Goal: Transaction & Acquisition: Purchase product/service

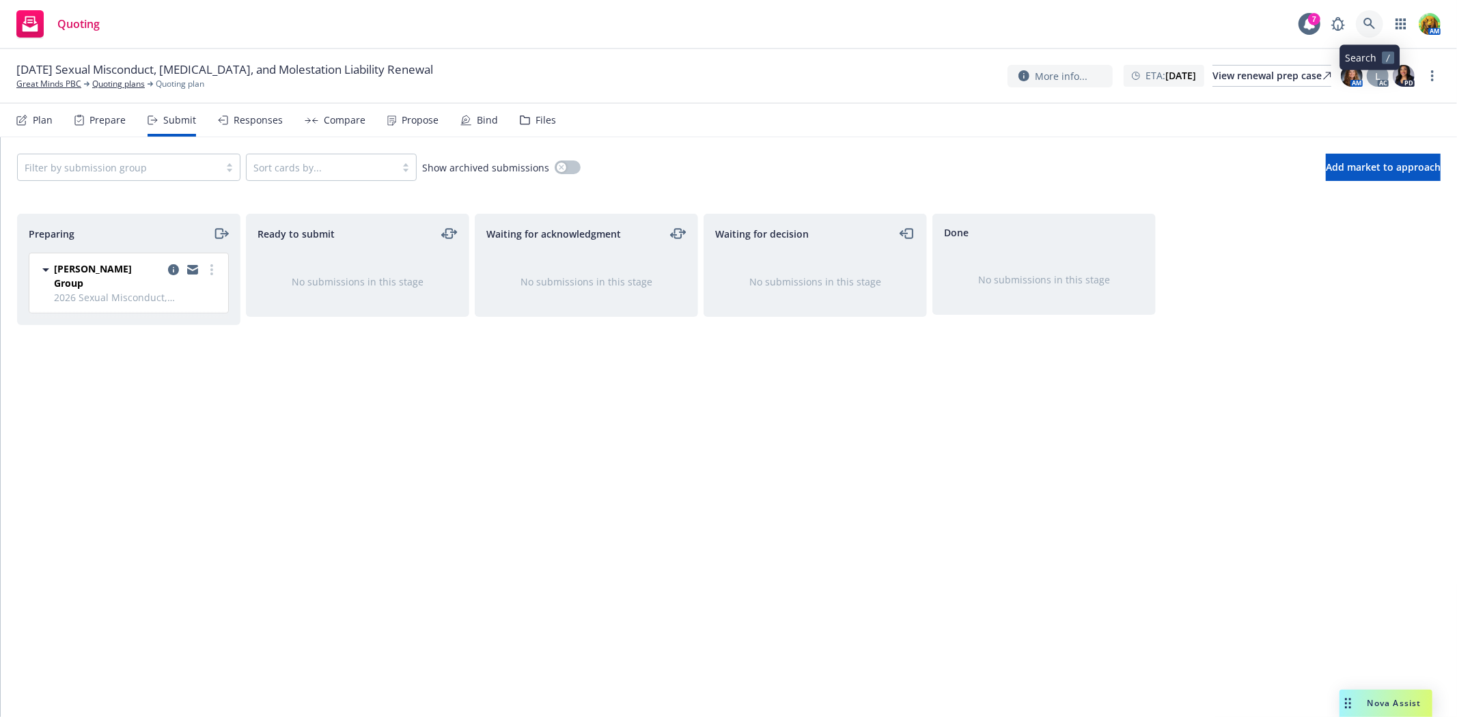
click at [1375, 25] on link at bounding box center [1369, 23] width 27 height 27
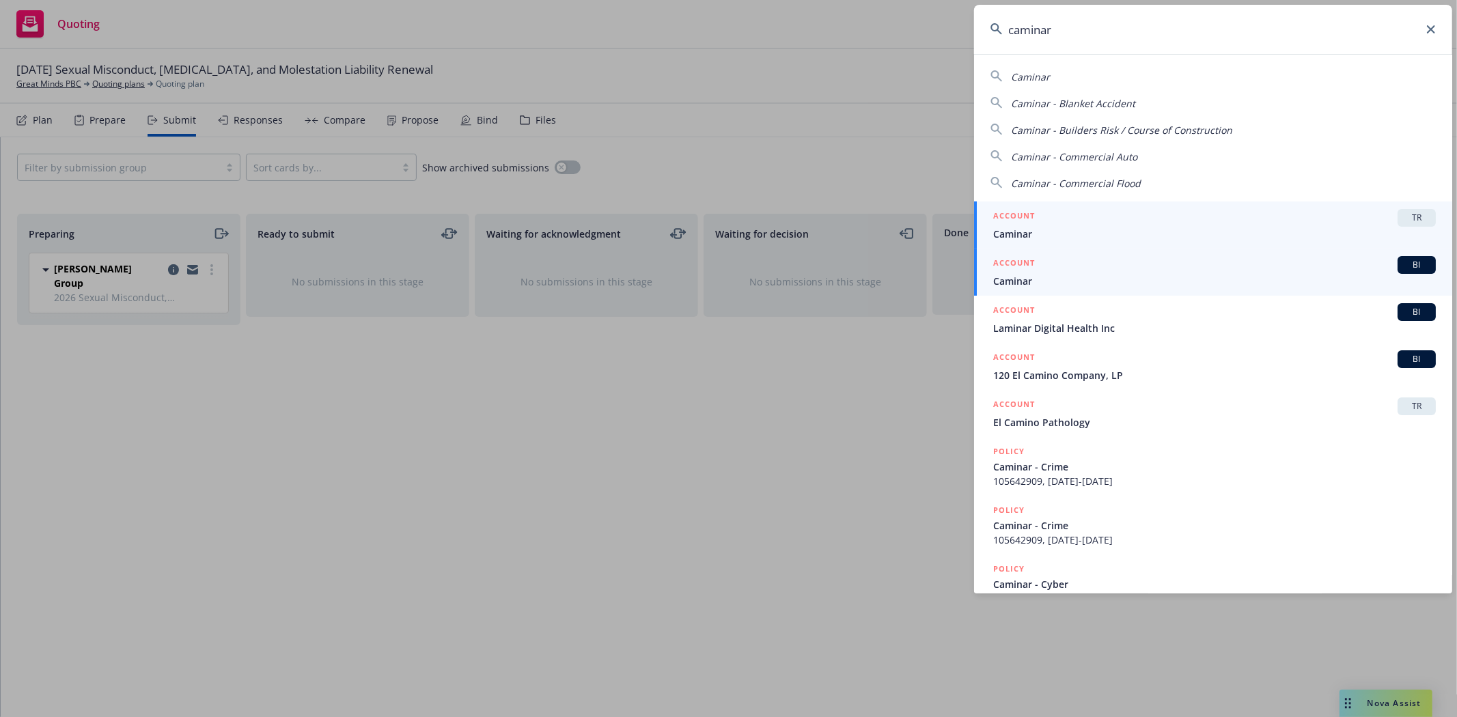
type input "caminar"
click at [1155, 270] on div "ACCOUNT BI" at bounding box center [1214, 265] width 443 height 18
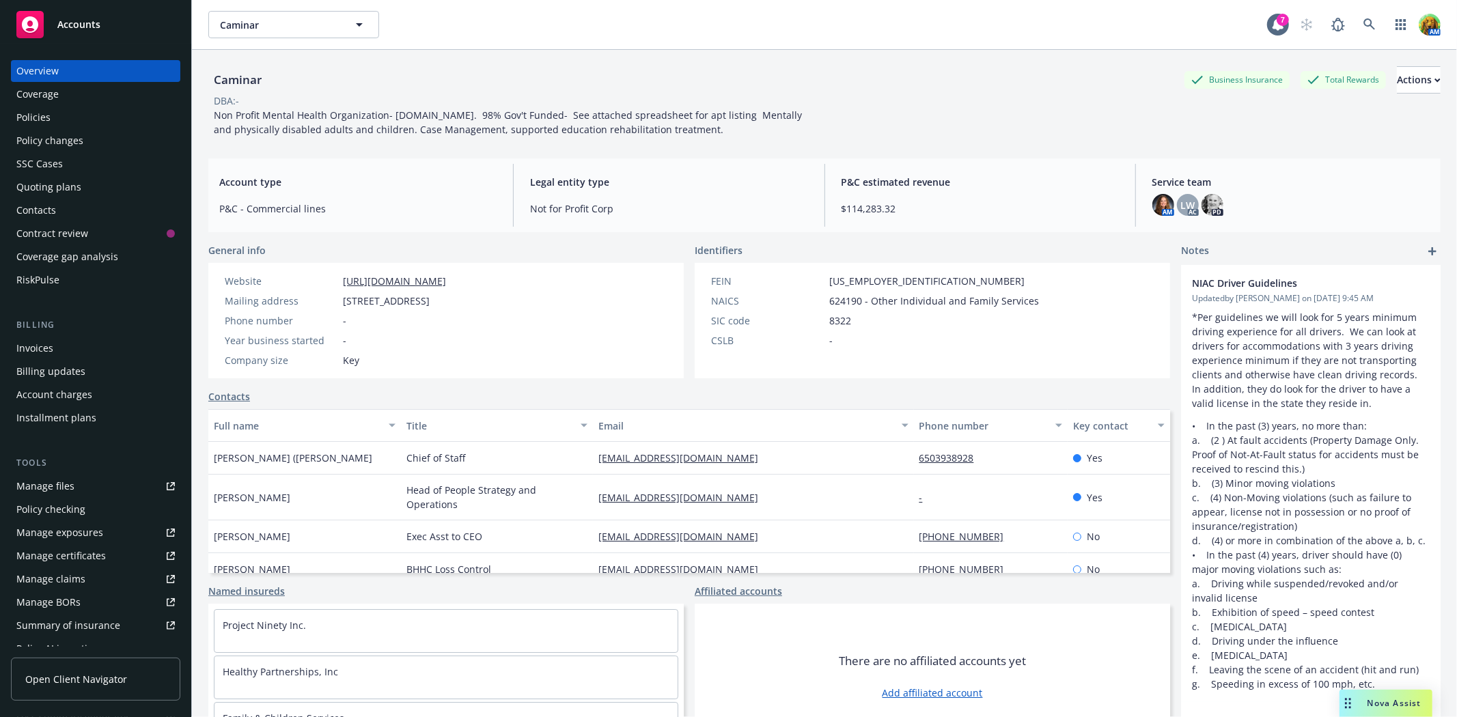
click at [70, 140] on div "Policy changes" at bounding box center [49, 141] width 67 height 22
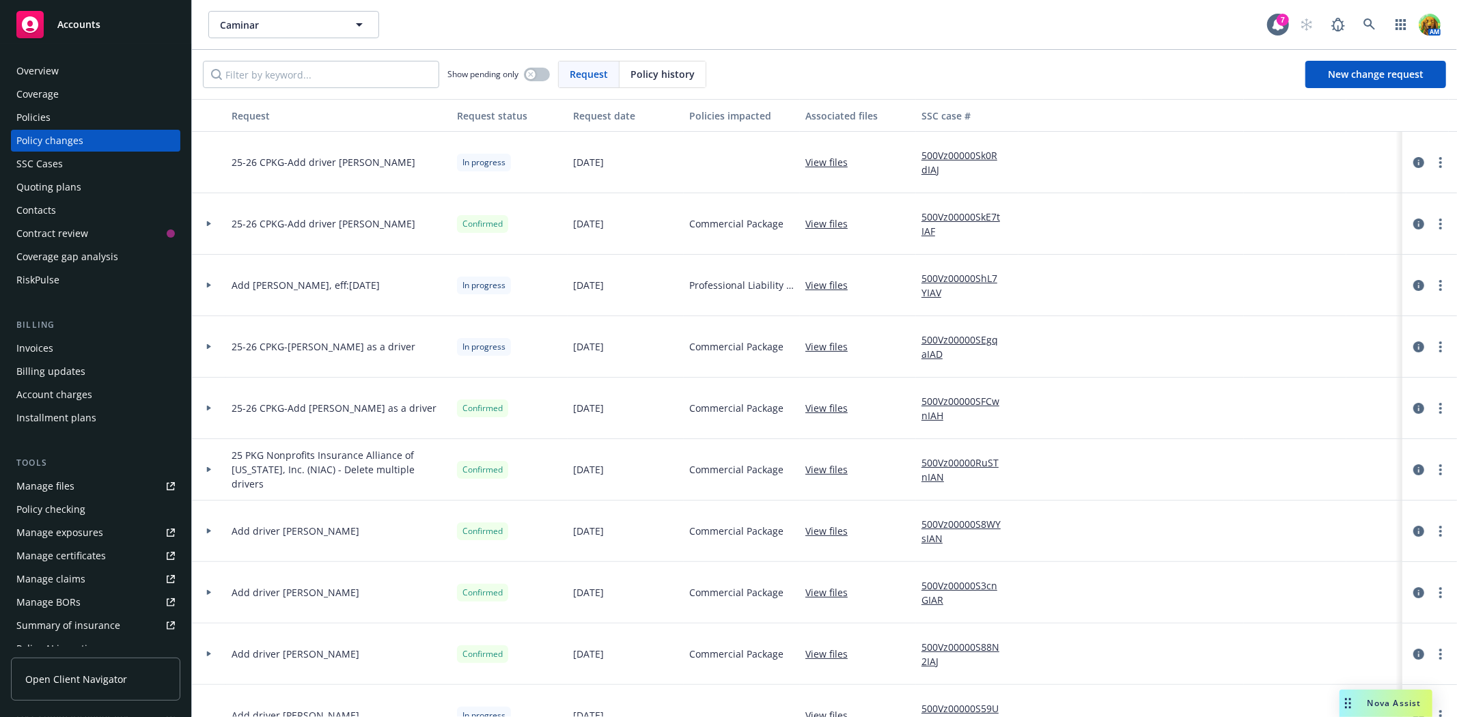
click at [836, 159] on link "View files" at bounding box center [831, 162] width 53 height 14
click at [1375, 21] on link at bounding box center [1369, 24] width 27 height 27
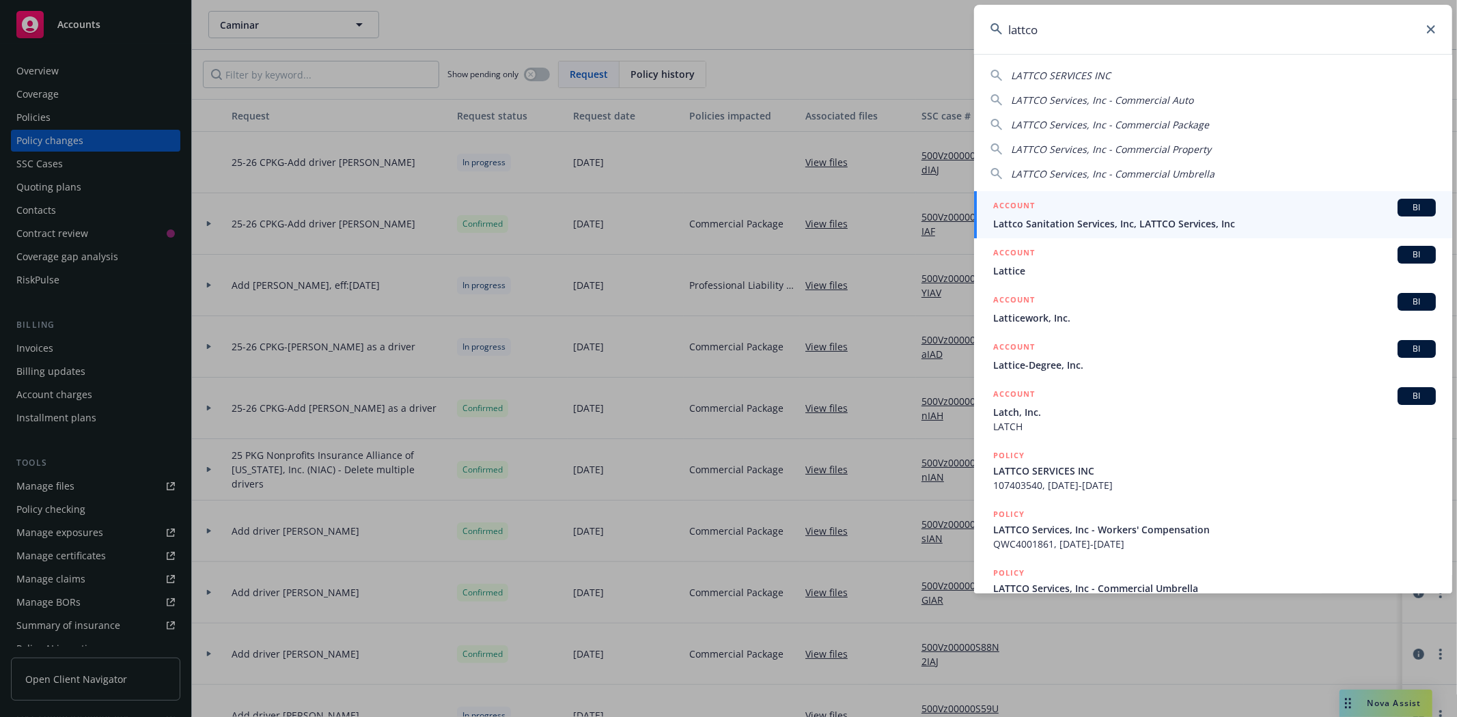
type input "lattco"
click at [1229, 221] on span "Lattco Sanitation Services, Inc, LATTCO Services, Inc" at bounding box center [1214, 223] width 443 height 14
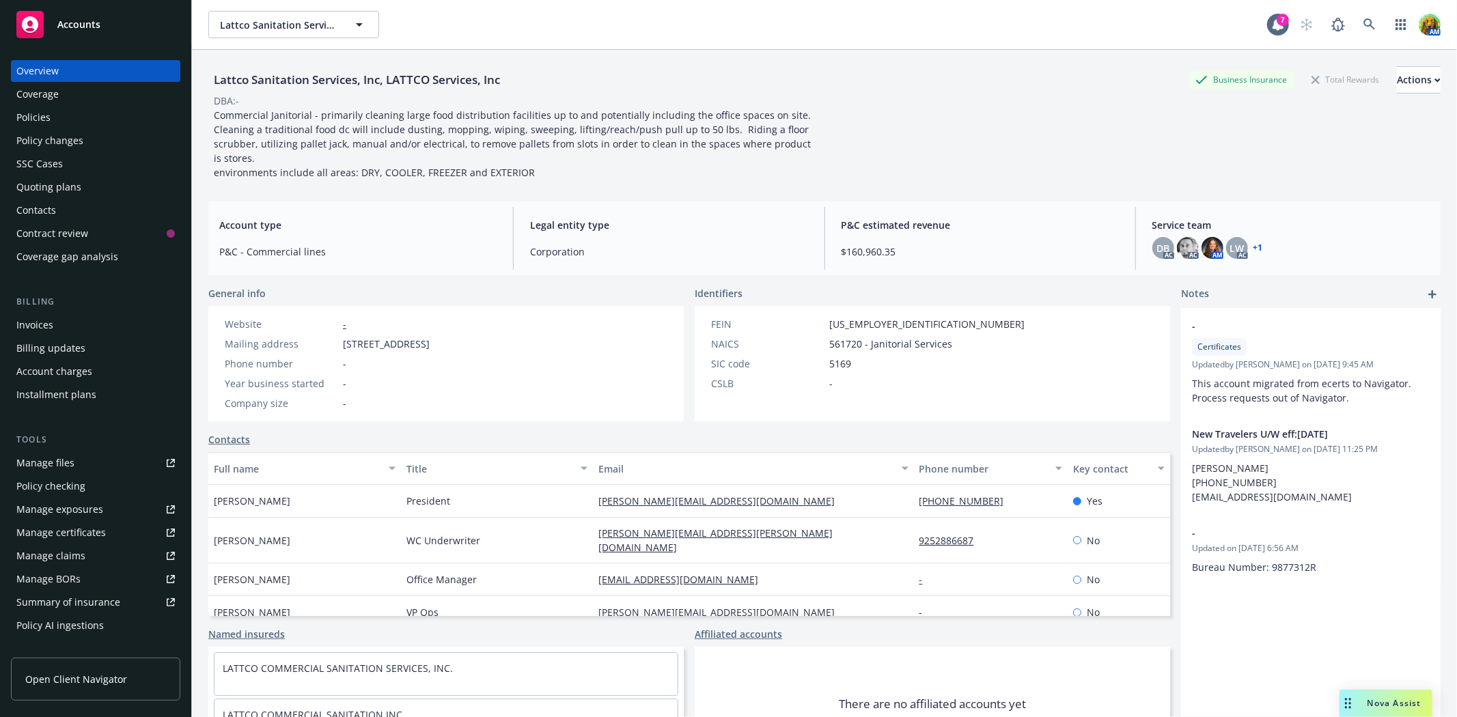
click at [52, 455] on div "Manage files" at bounding box center [45, 463] width 58 height 22
click at [1363, 18] on icon at bounding box center [1369, 24] width 12 height 12
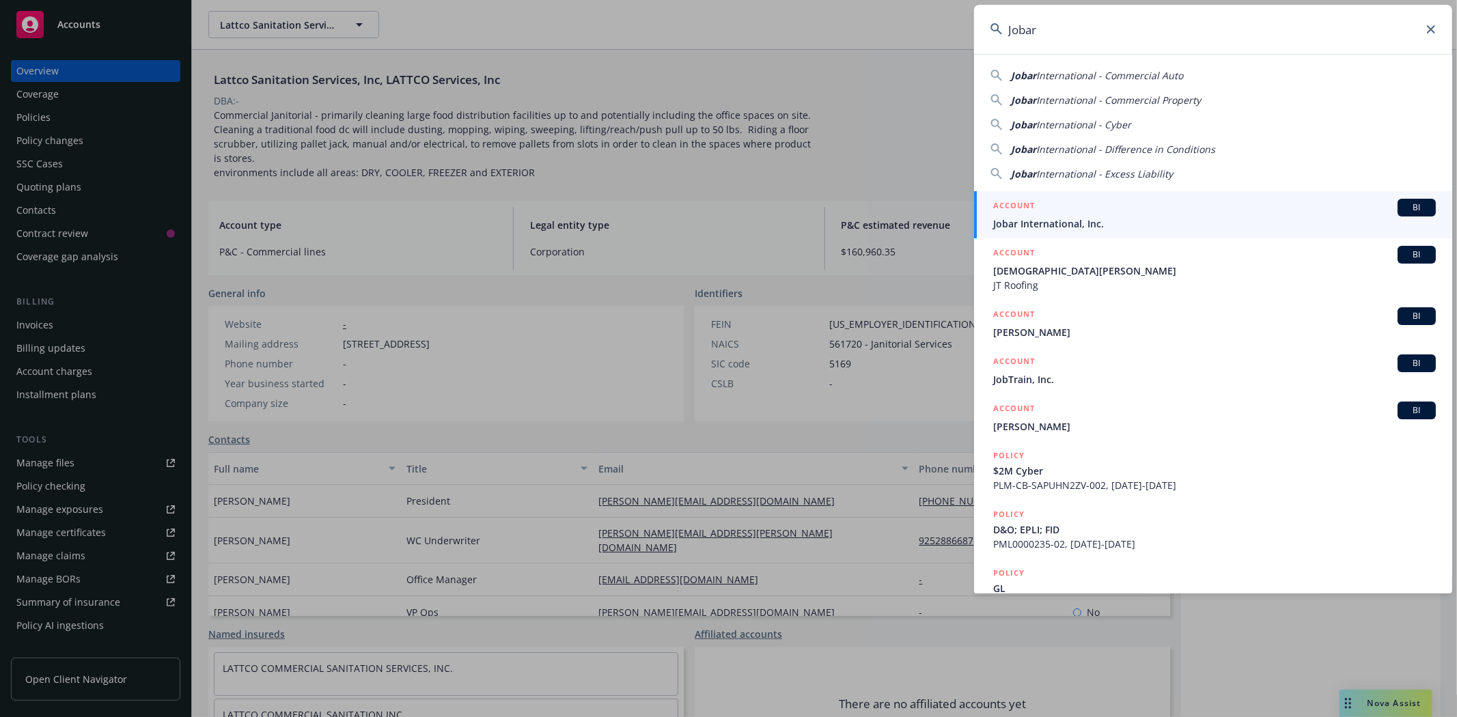
type input "Jobar"
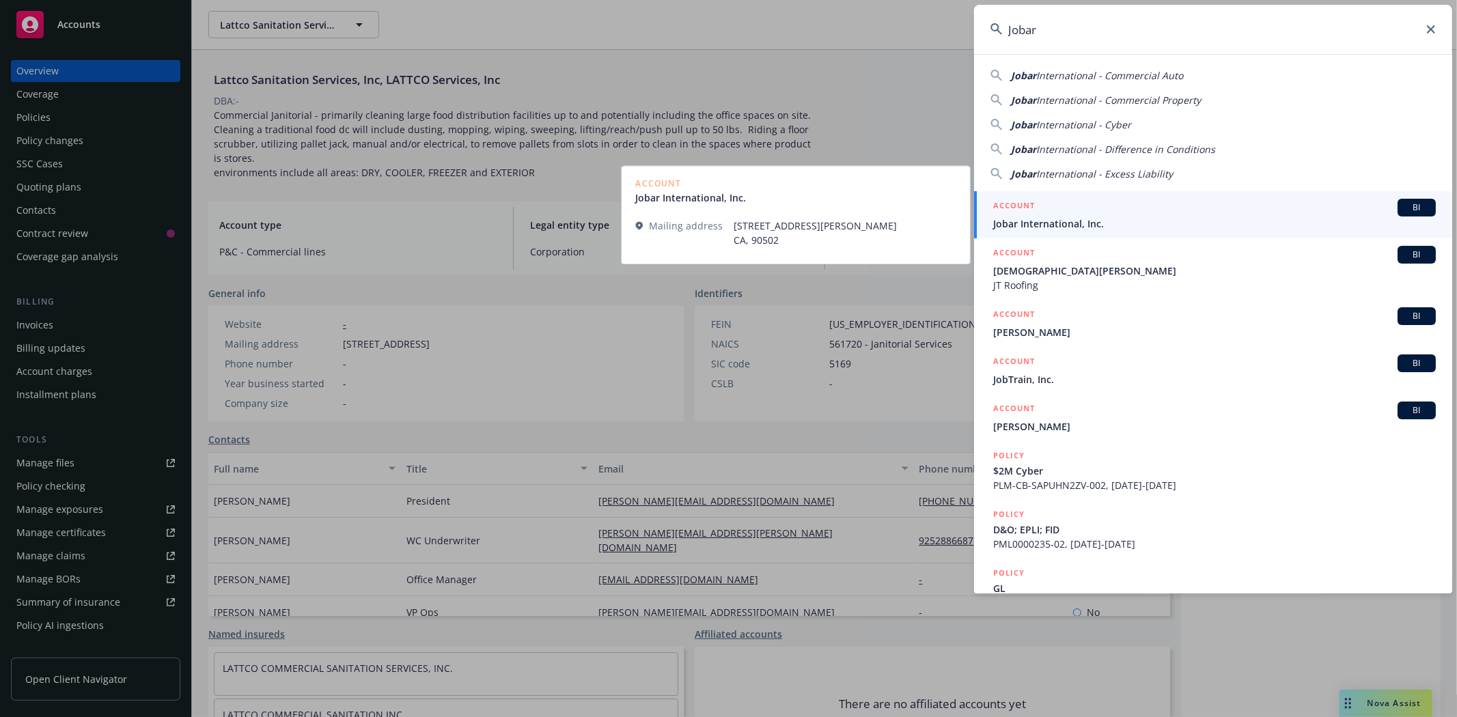
click at [1063, 217] on span "Jobar International, Inc." at bounding box center [1214, 223] width 443 height 14
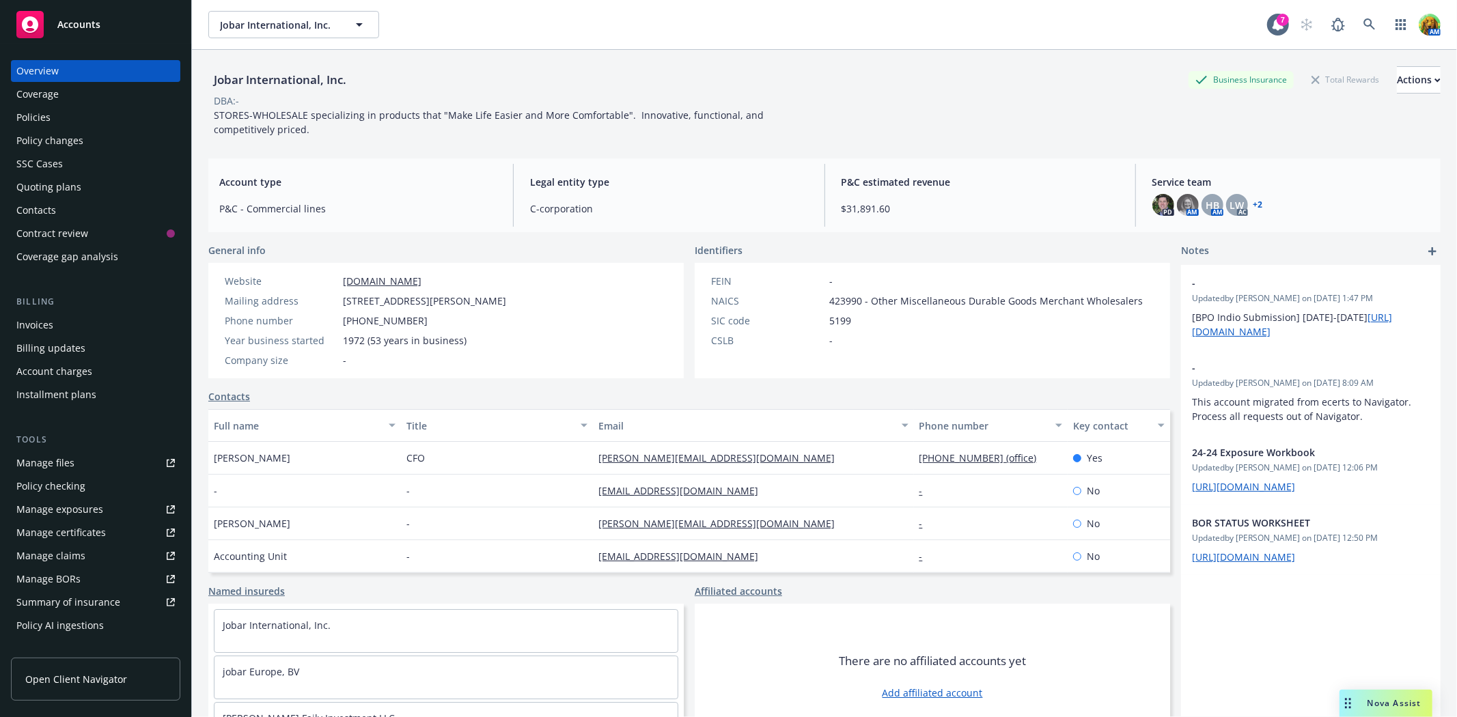
click at [79, 187] on div "Quoting plans" at bounding box center [95, 187] width 158 height 22
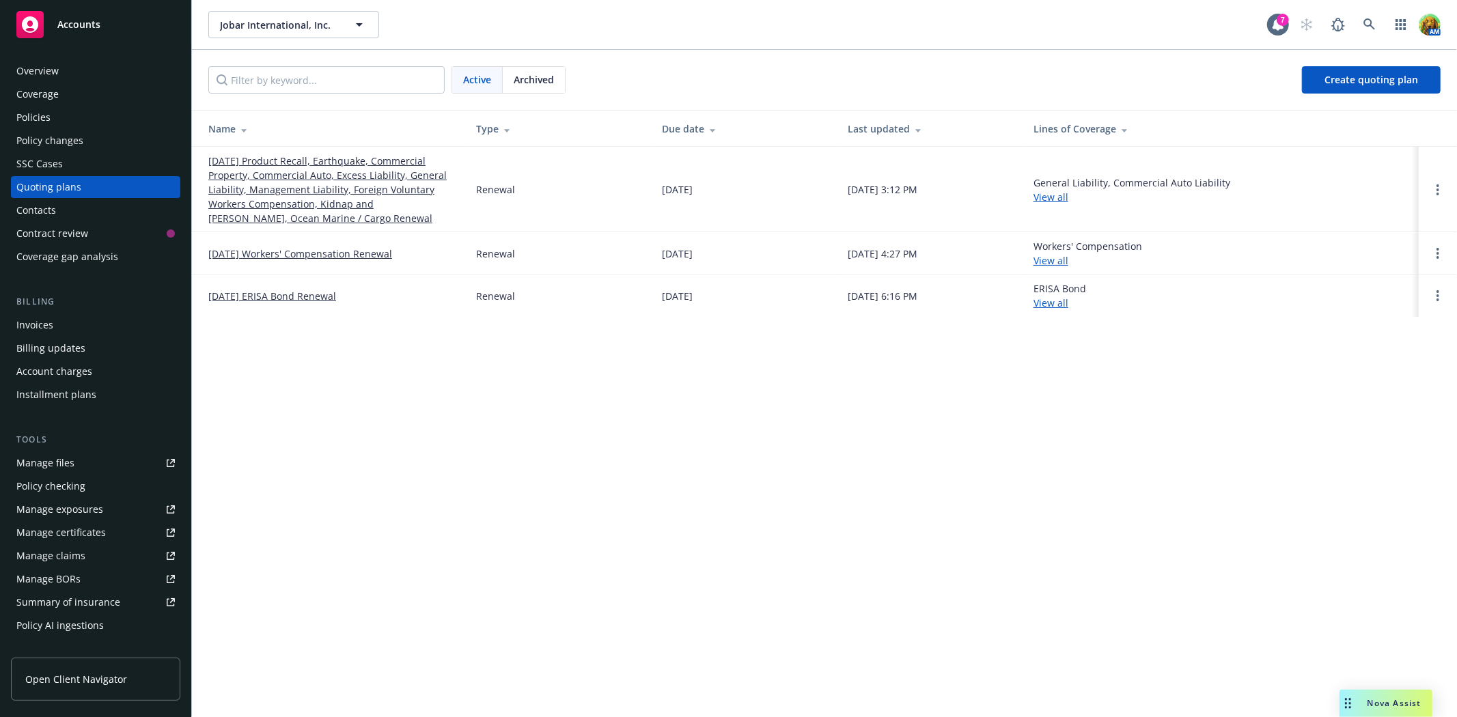
click at [256, 171] on link "09/30/25 Product Recall, Earthquake, Commercial Property, Commercial Auto, Exce…" at bounding box center [331, 190] width 246 height 72
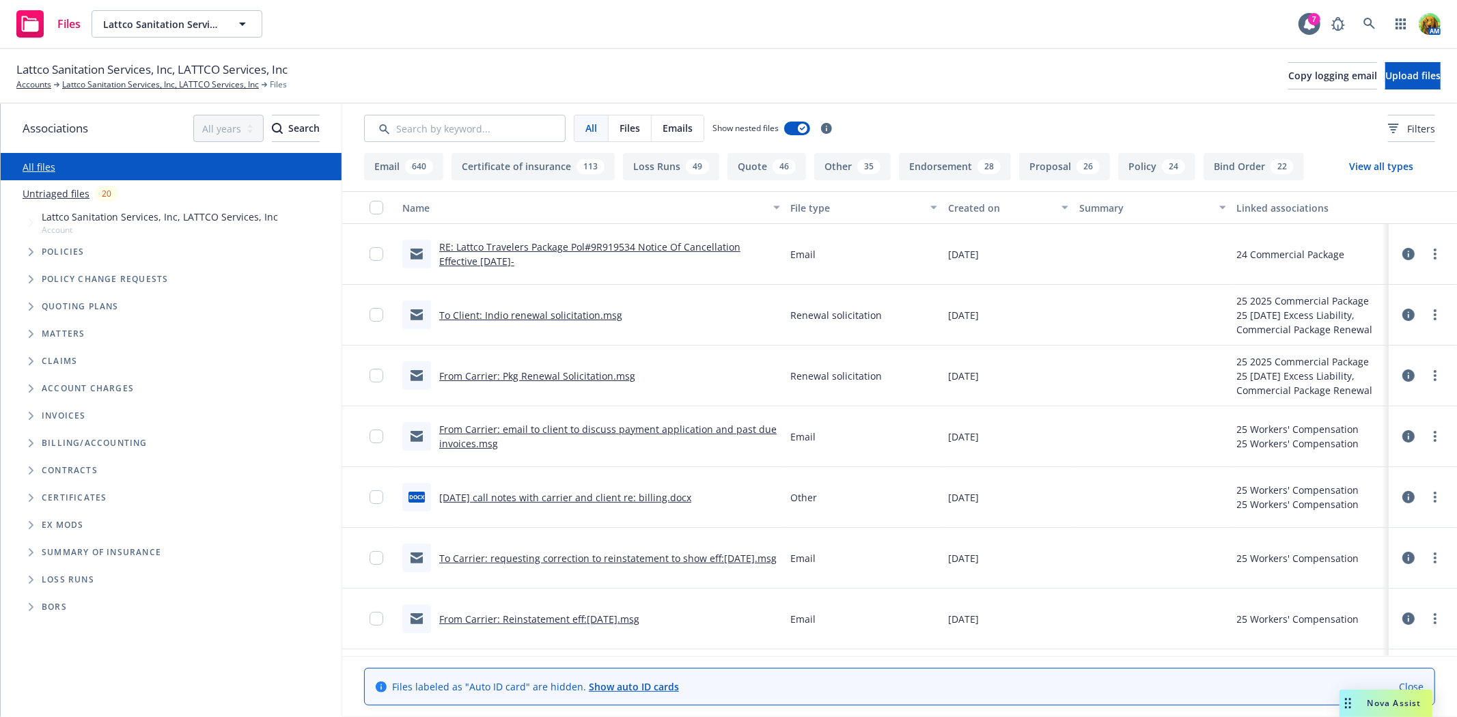
click at [544, 617] on link "From Carrier: Reinstatement eff:[DATE].msg" at bounding box center [539, 619] width 200 height 13
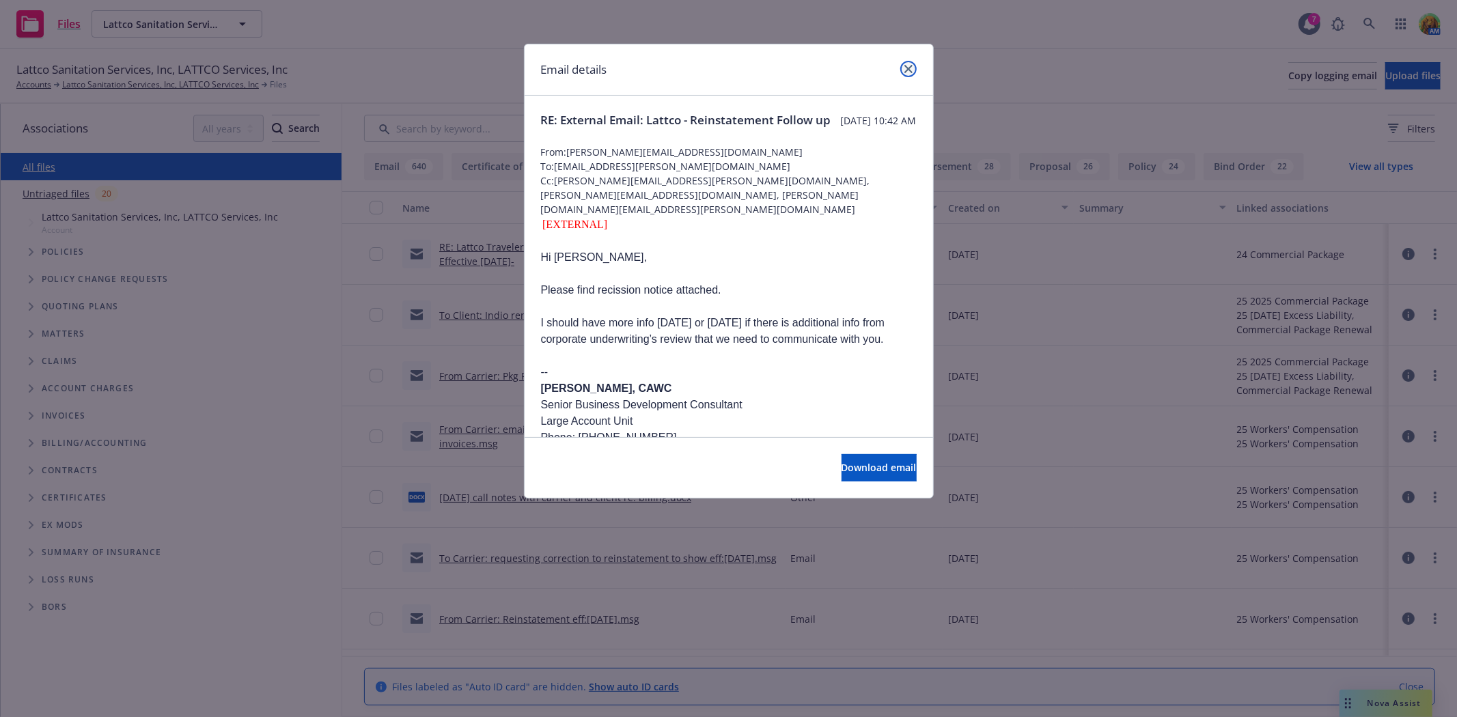
click at [903, 69] on link "close" at bounding box center [908, 69] width 16 height 16
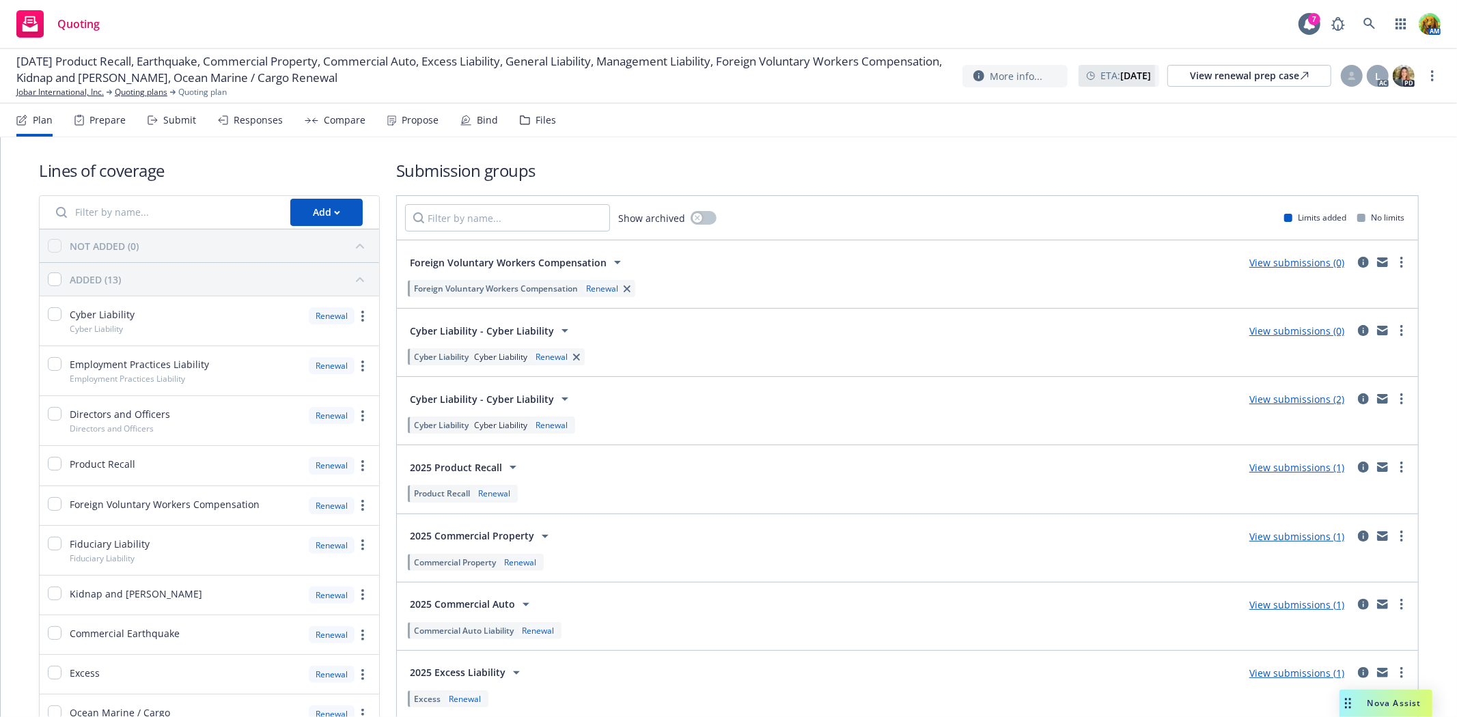
click at [477, 120] on div "Bind" at bounding box center [487, 120] width 21 height 11
